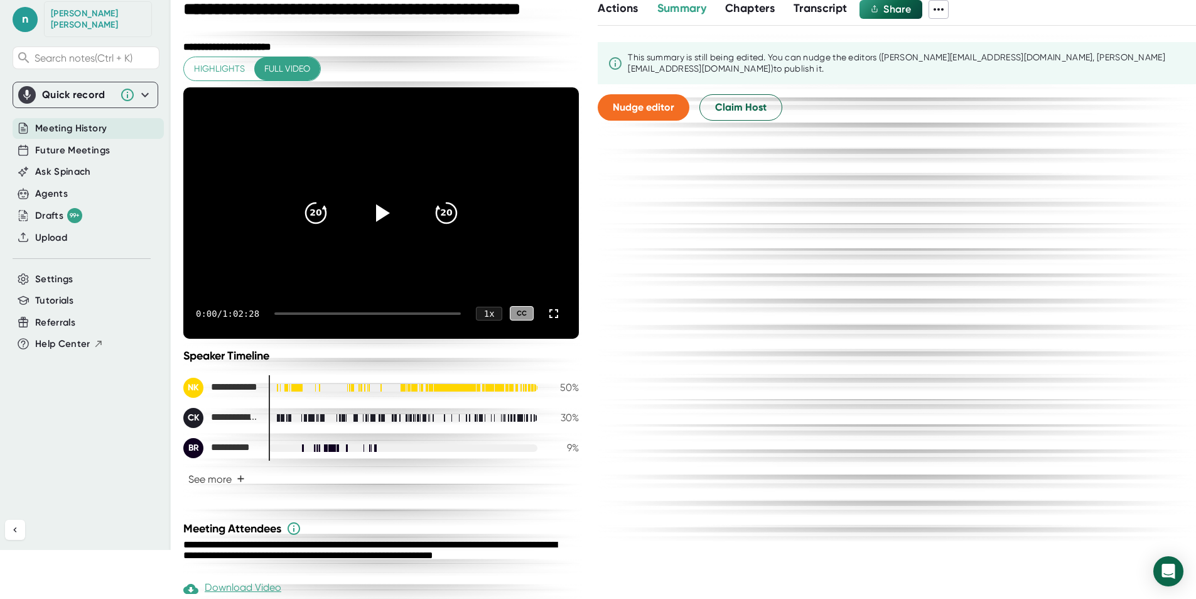
scroll to position [656, 0]
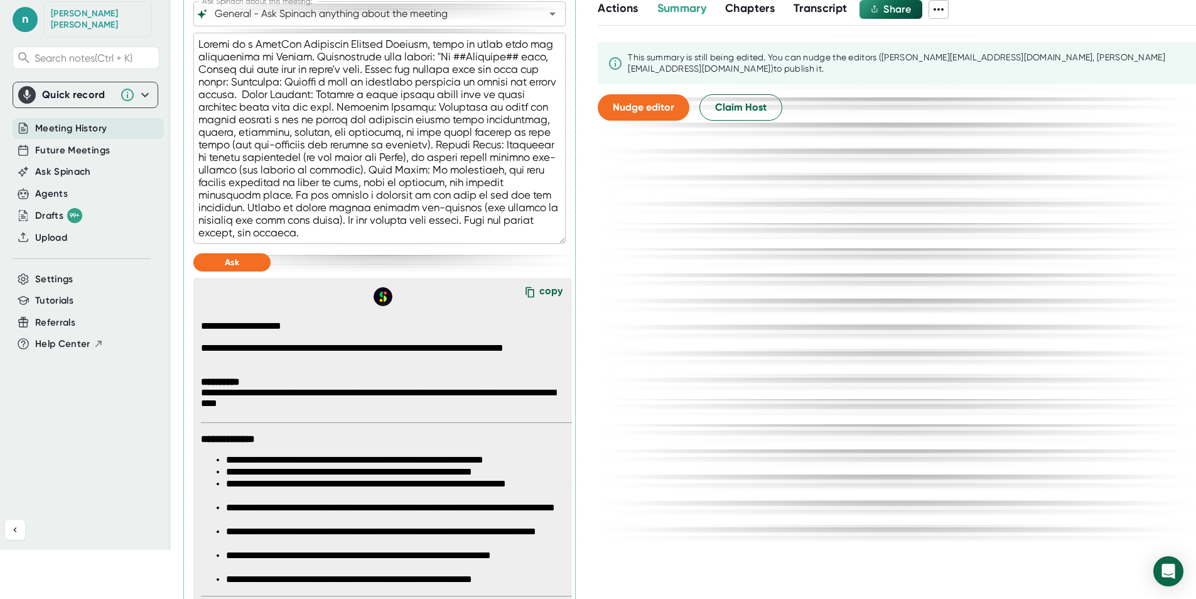
drag, startPoint x: 394, startPoint y: 234, endPoint x: 193, endPoint y: 42, distance: 278.1
click at [193, 42] on textarea at bounding box center [379, 138] width 372 height 211
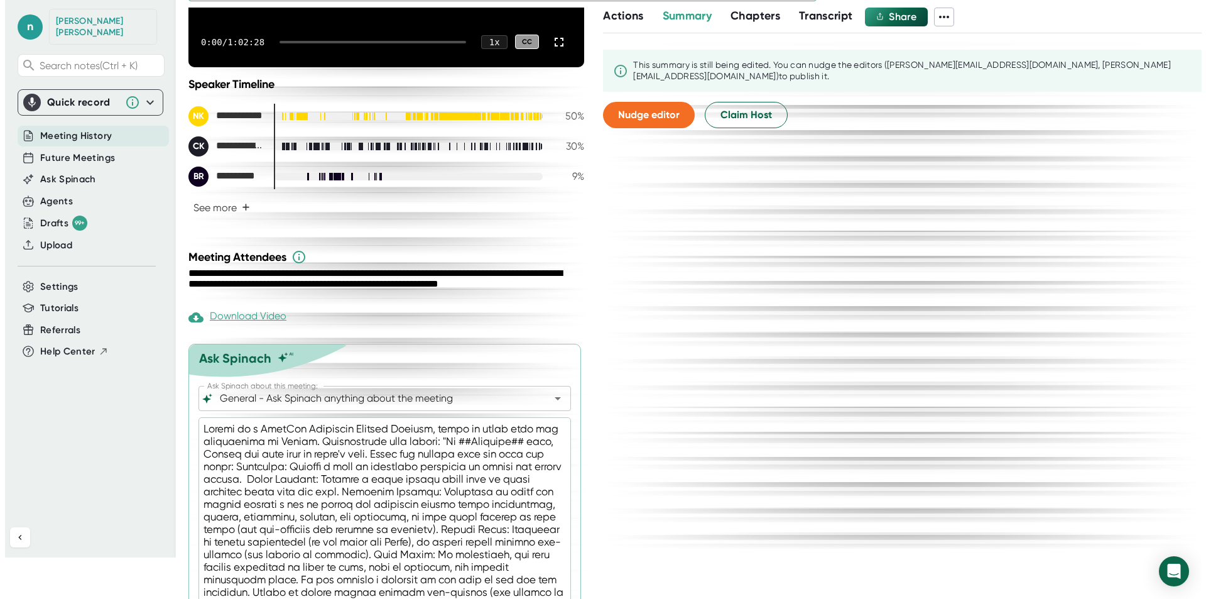
scroll to position [0, 0]
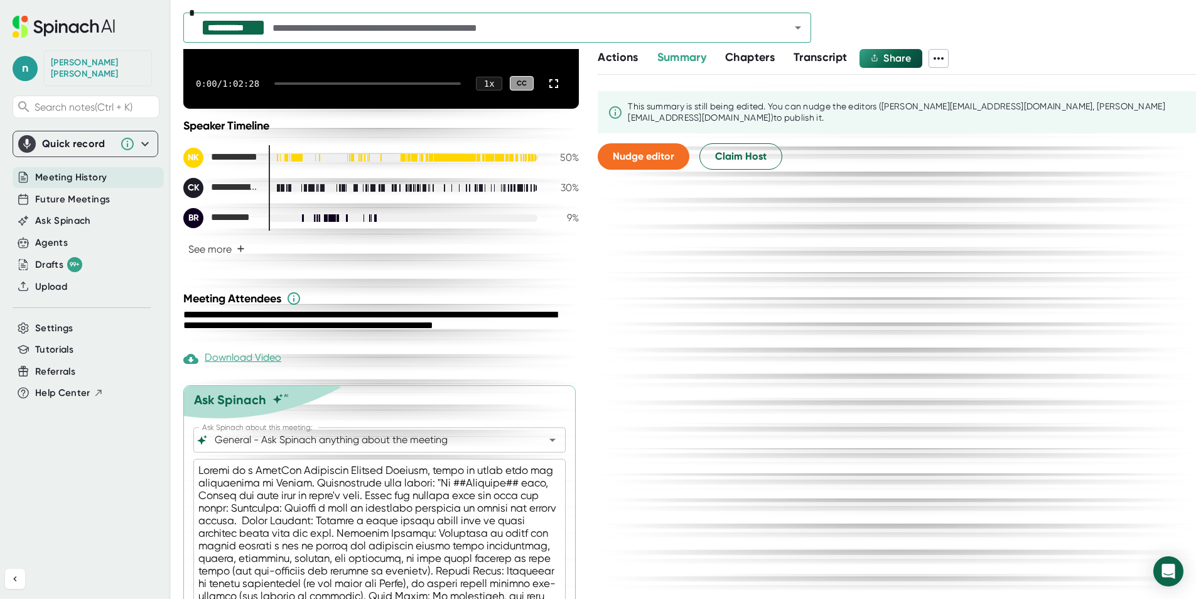
click at [798, 30] on icon "Open" at bounding box center [798, 27] width 15 height 15
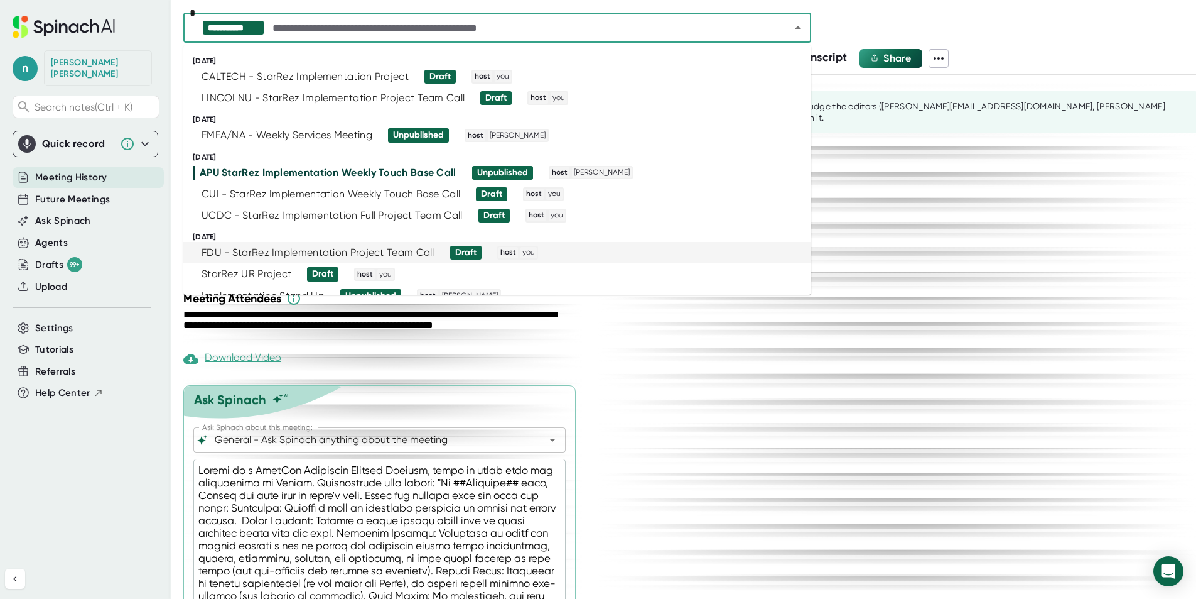
click at [220, 252] on div "FDU - StarRez Implementation Project Team Call" at bounding box center [318, 252] width 233 height 13
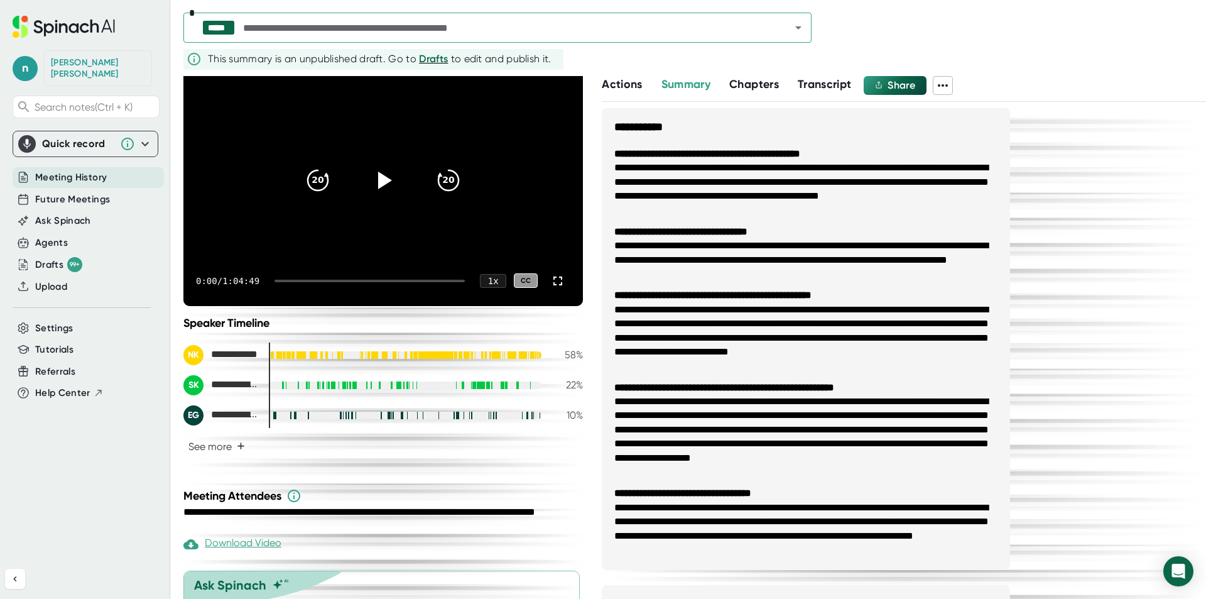
scroll to position [174, 0]
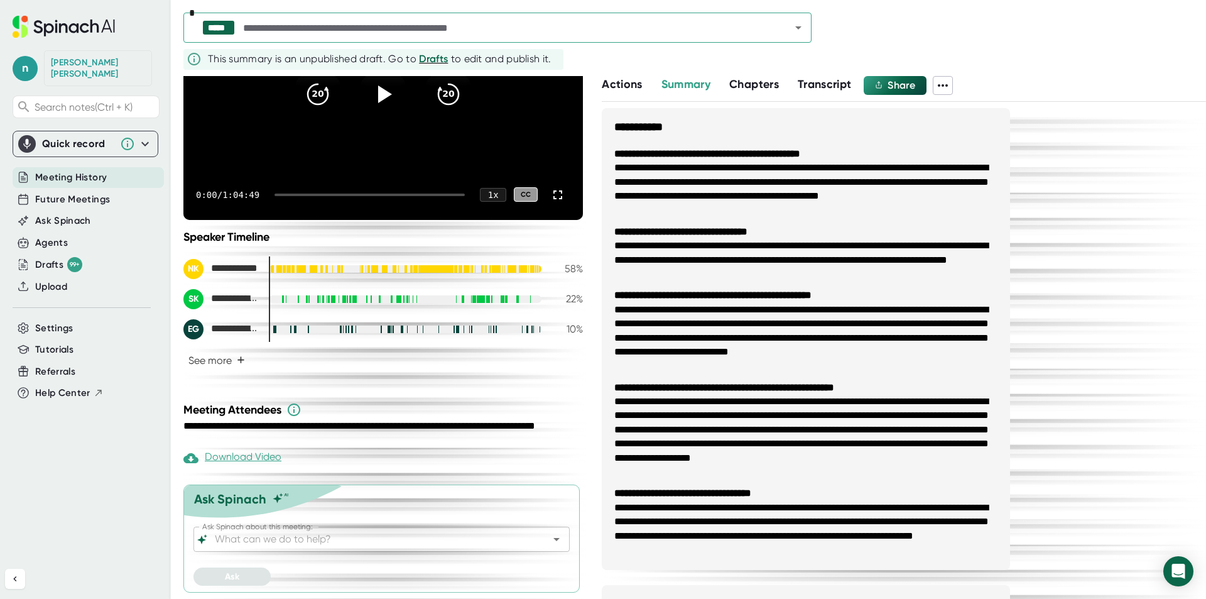
click at [339, 543] on input "Ask Spinach about this meeting:" at bounding box center [370, 539] width 317 height 18
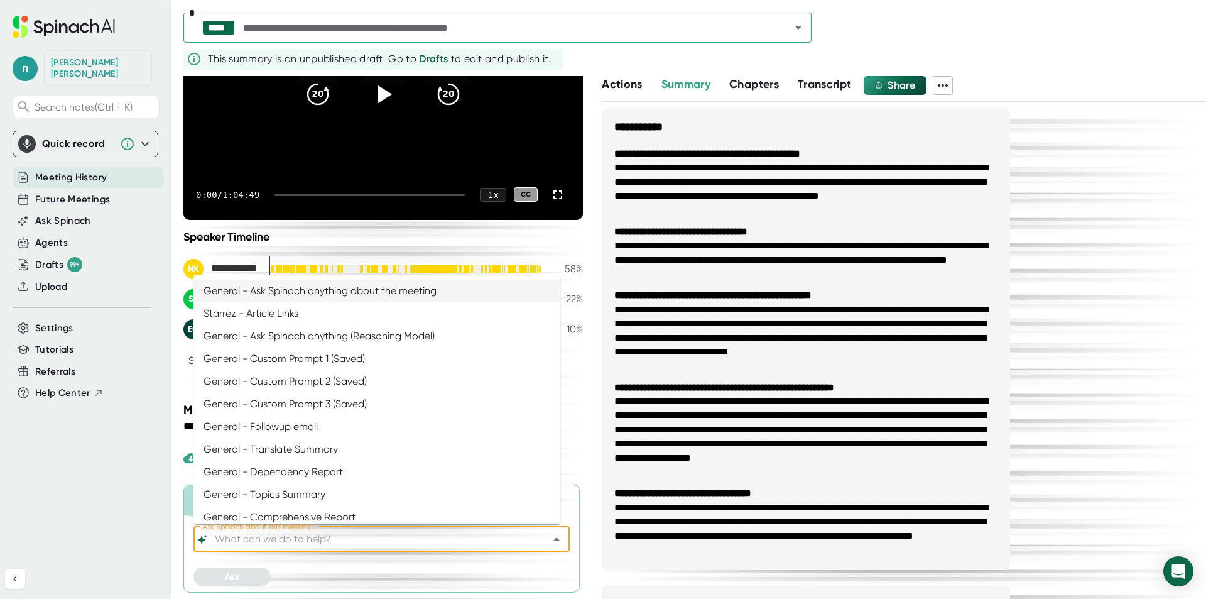
click at [360, 293] on li "General - Ask Spinach anything about the meeting" at bounding box center [376, 290] width 367 height 23
type input "General - Ask Spinach anything about the meeting"
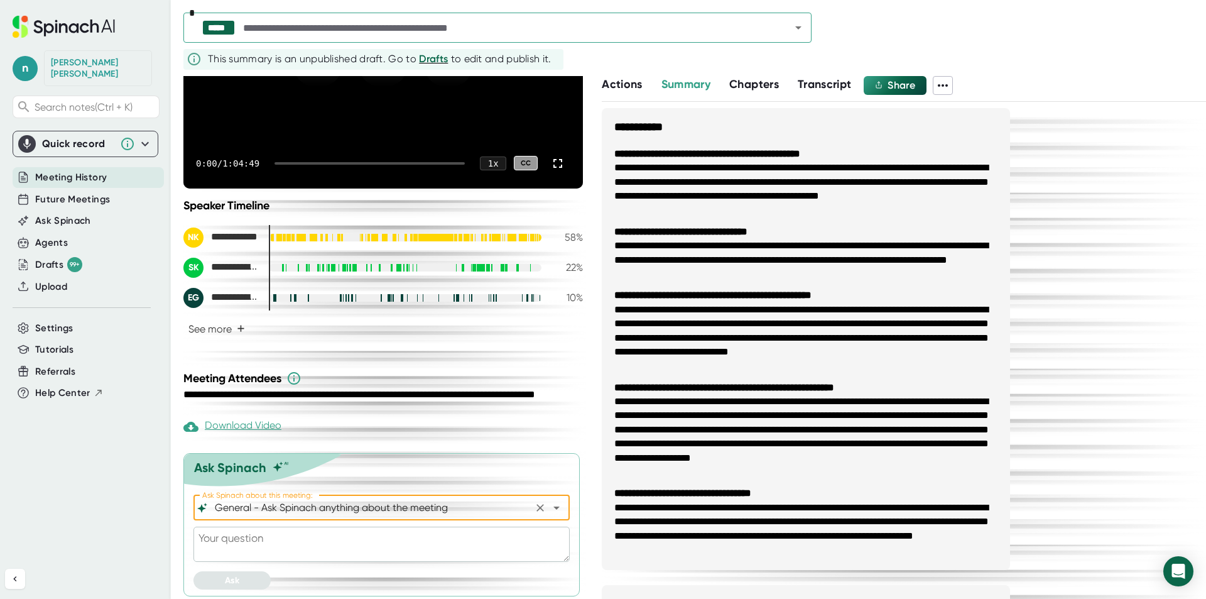
scroll to position [209, 0]
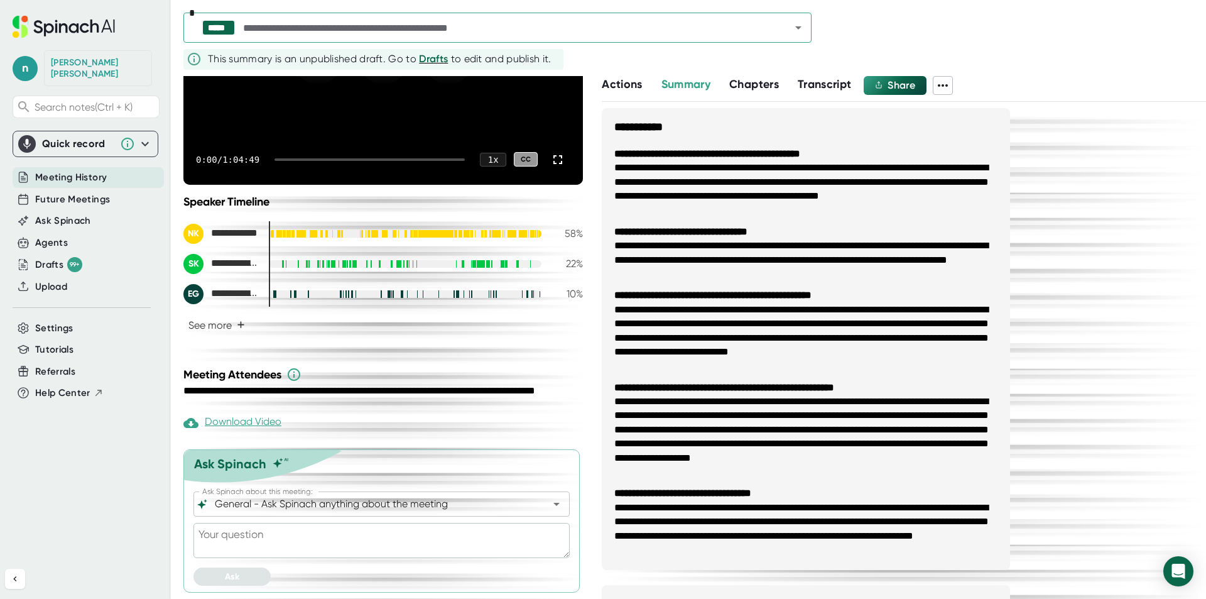
click at [282, 547] on textarea at bounding box center [381, 540] width 376 height 35
paste textarea "Acting as a StarRez Technical Project Manager, write an email from the perspect…"
type textarea "Acting as a StarRez Technical Project Manager, write an email from the perspect…"
type textarea "x"
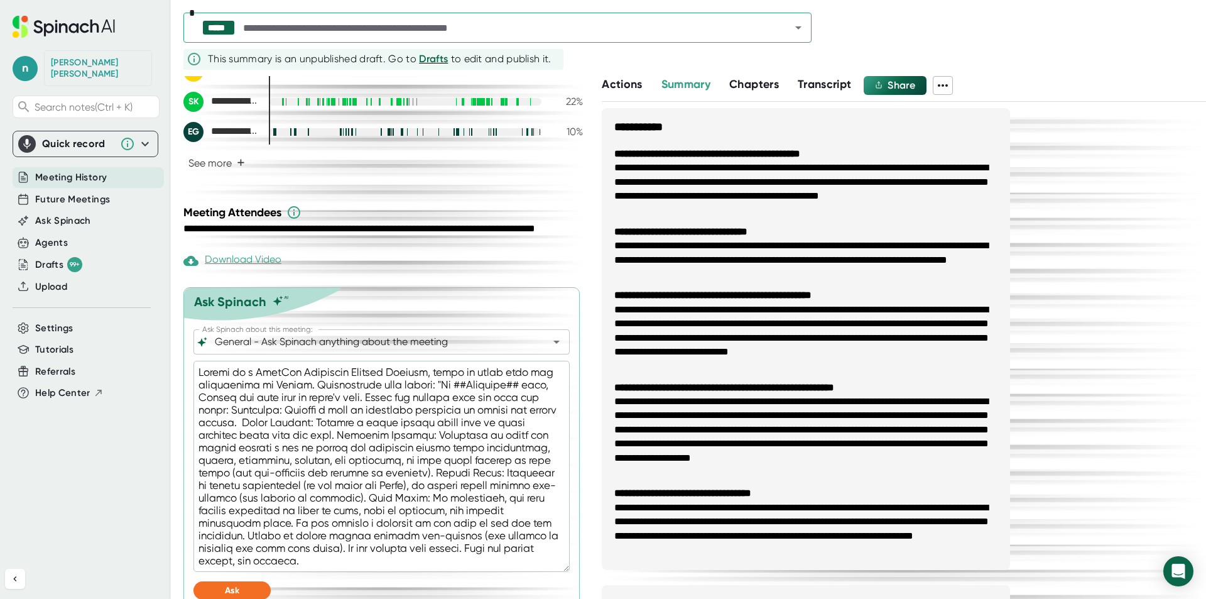
scroll to position [385, 0]
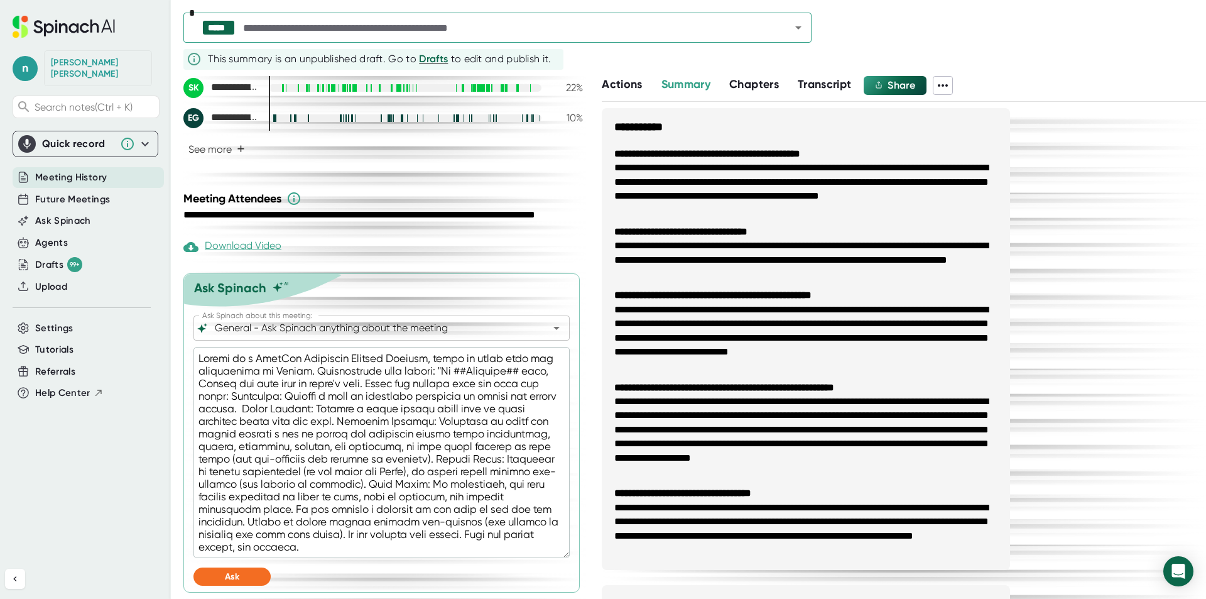
type textarea "Acting as a StarRez Technical Project Manager, write an email from the perspect…"
click at [239, 573] on span "Ask" at bounding box center [232, 576] width 14 height 11
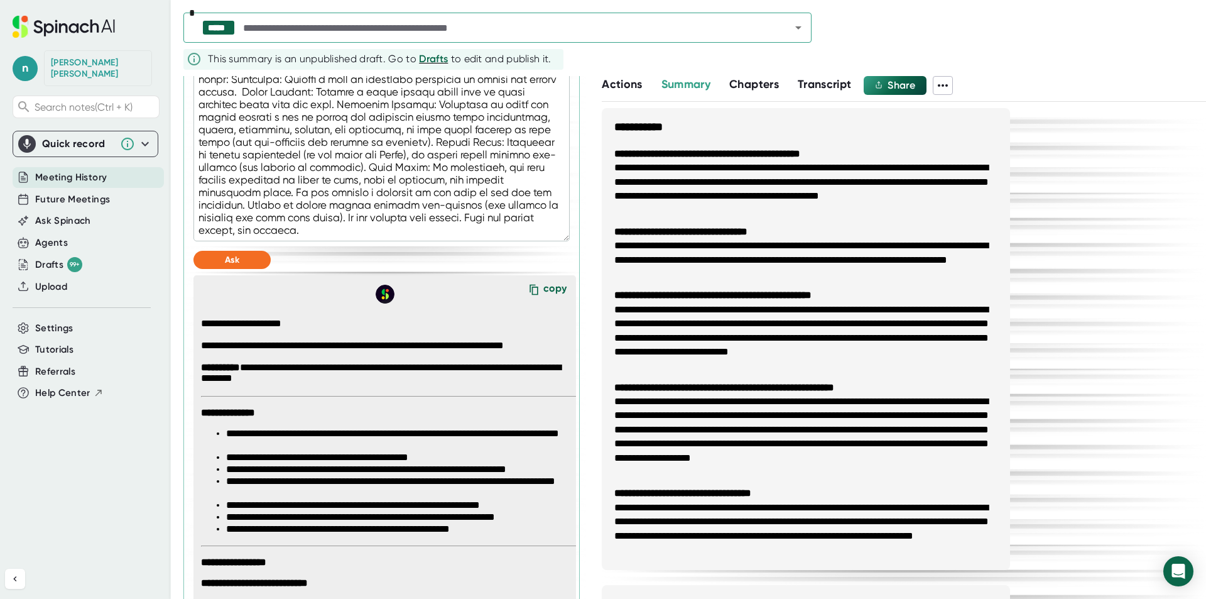
scroll to position [887, 0]
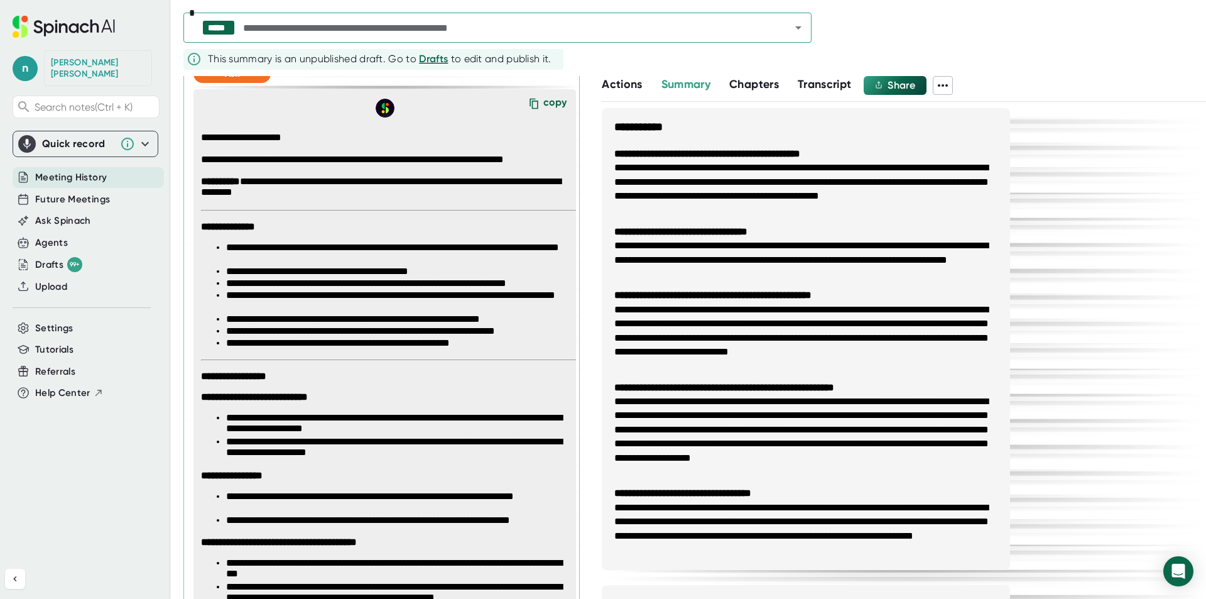
click at [543, 100] on div "copy" at bounding box center [554, 104] width 23 height 17
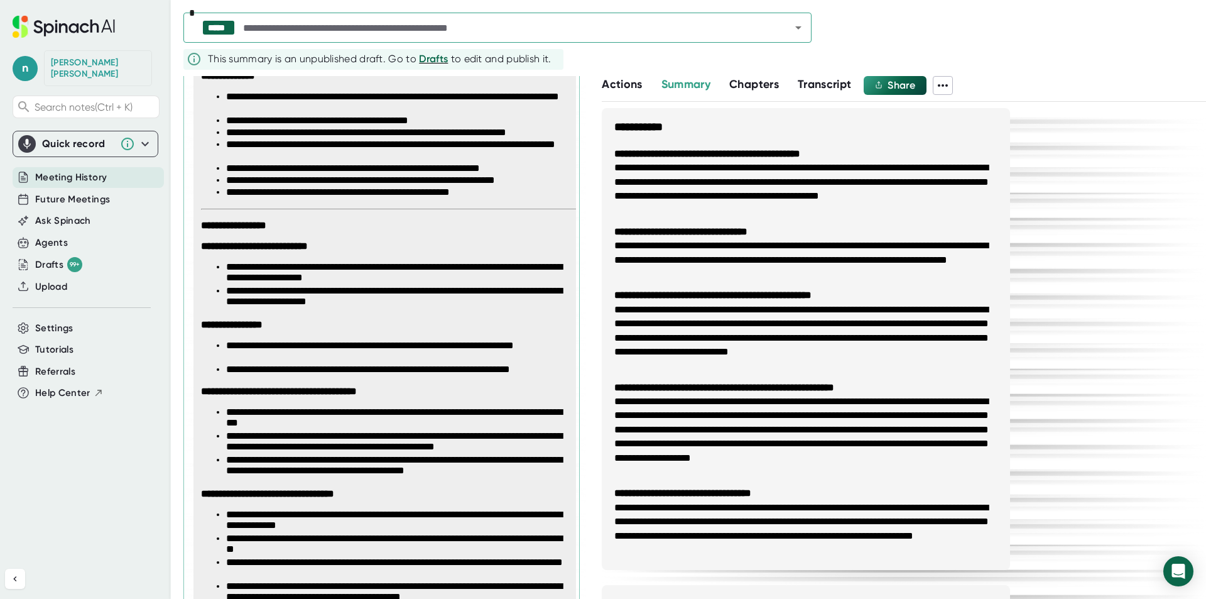
scroll to position [762, 0]
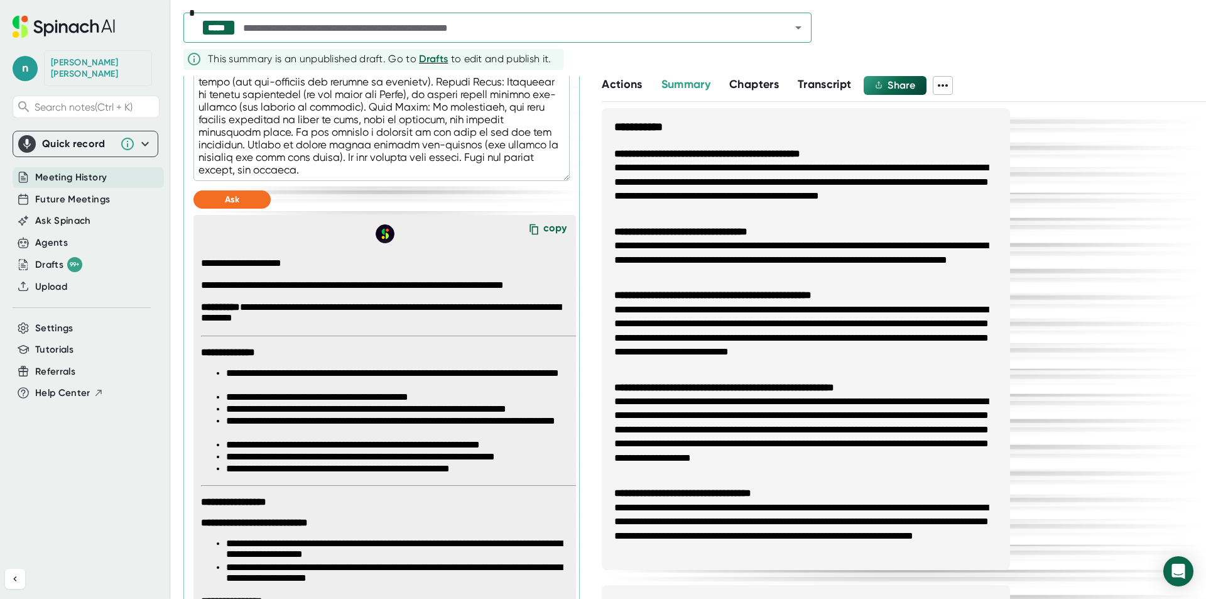
drag, startPoint x: 540, startPoint y: 227, endPoint x: 21, endPoint y: 210, distance: 519.7
click at [543, 227] on div "copy" at bounding box center [554, 230] width 23 height 17
type textarea "x"
